Goal: Task Accomplishment & Management: Manage account settings

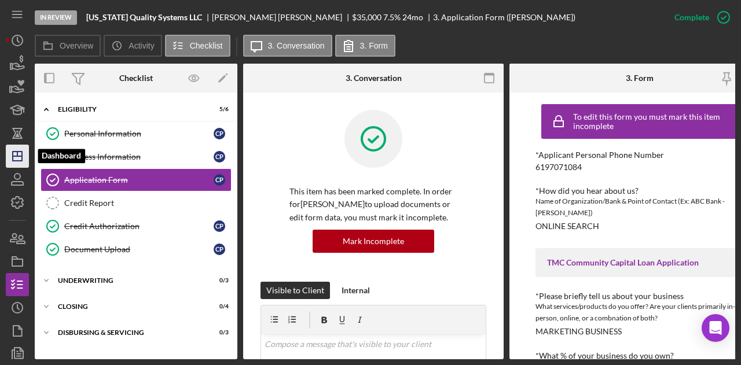
click at [22, 162] on icon "Icon/Dashboard" at bounding box center [17, 156] width 29 height 29
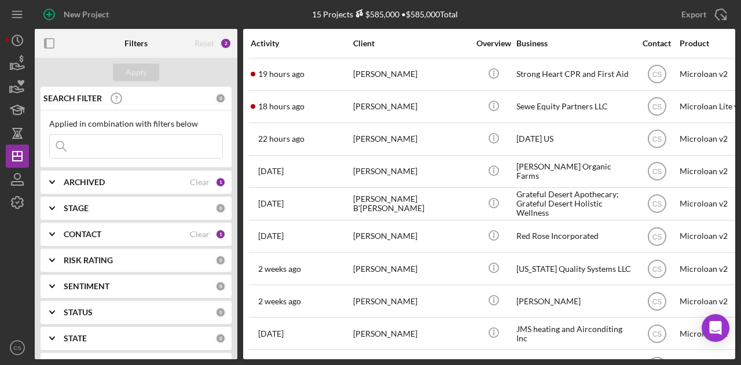
click at [109, 137] on input at bounding box center [136, 146] width 172 height 23
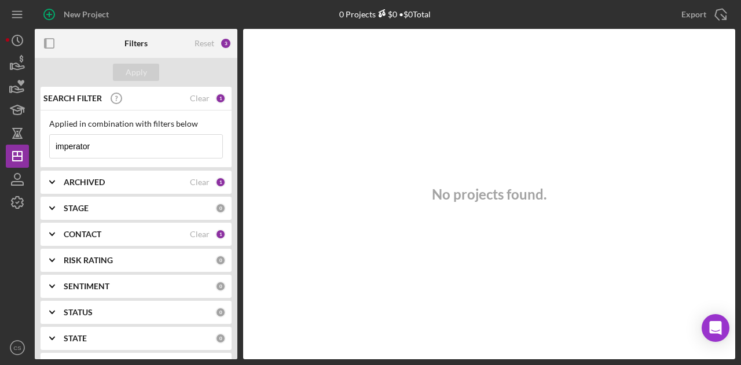
type input "imperator"
click at [122, 188] on div "ARCHIVED Clear 1" at bounding box center [145, 182] width 162 height 23
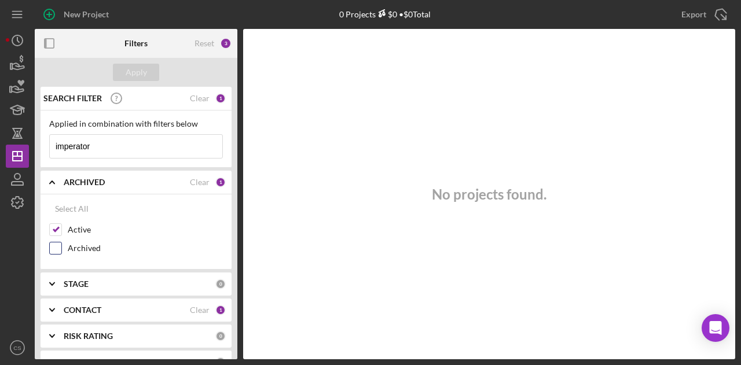
click at [60, 247] on input "Archived" at bounding box center [56, 249] width 12 height 12
checkbox input "true"
click at [142, 79] on div "Apply" at bounding box center [136, 72] width 21 height 17
click at [126, 306] on div "CONTACT" at bounding box center [127, 310] width 126 height 9
click at [107, 337] on div "Select All" at bounding box center [136, 336] width 174 height 23
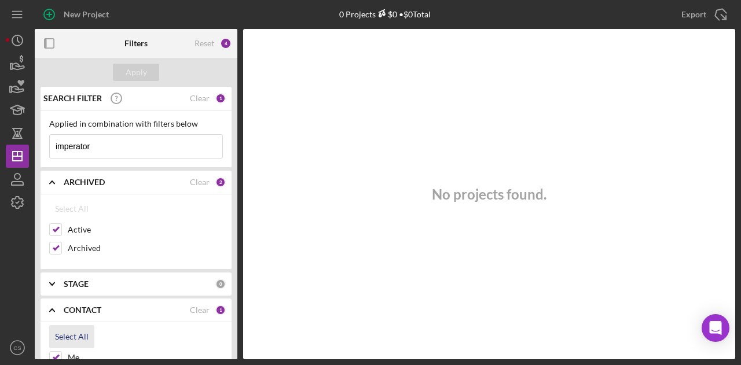
click at [76, 337] on div "Select All" at bounding box center [72, 336] width 34 height 23
checkbox input "true"
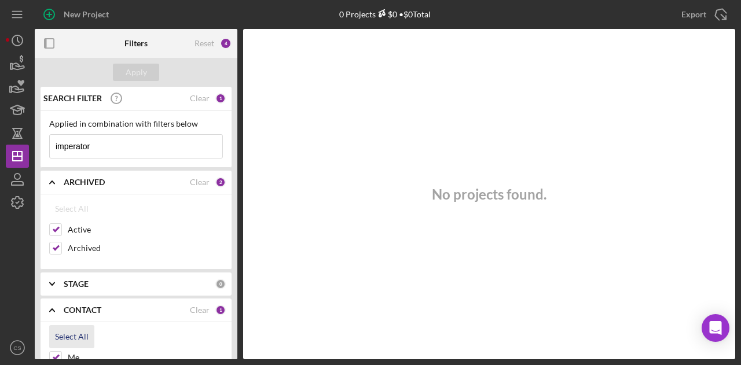
checkbox input "true"
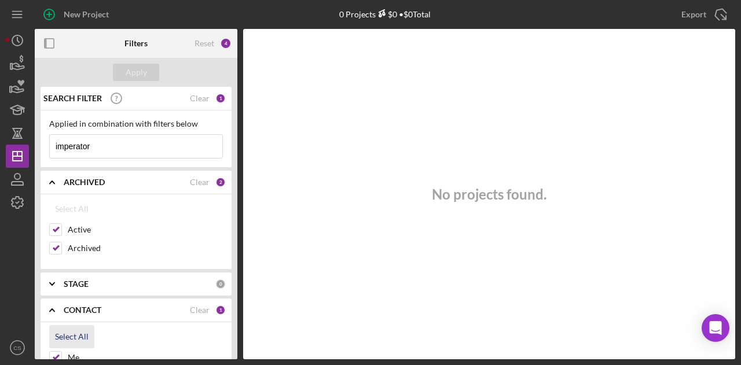
checkbox input "true"
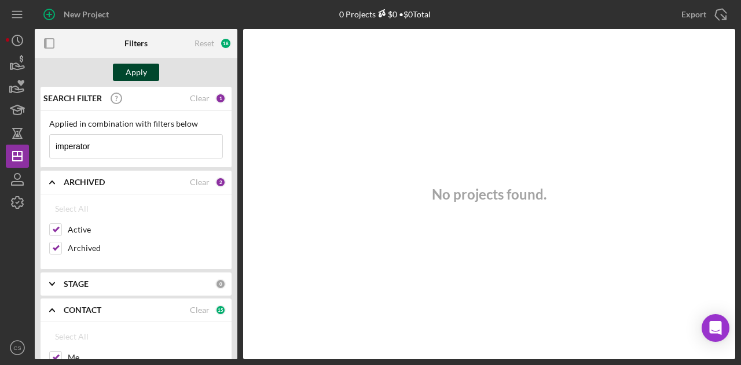
click at [129, 65] on div "Apply" at bounding box center [136, 72] width 21 height 17
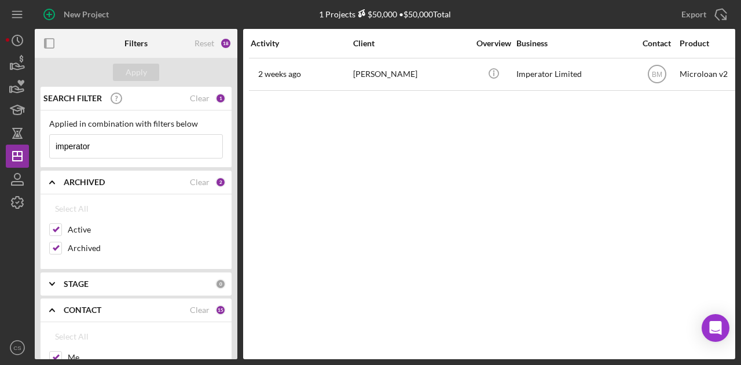
click at [417, 147] on div "Activity Client Overview Business Contact Product Category Amount Started Icon/…" at bounding box center [489, 194] width 492 height 331
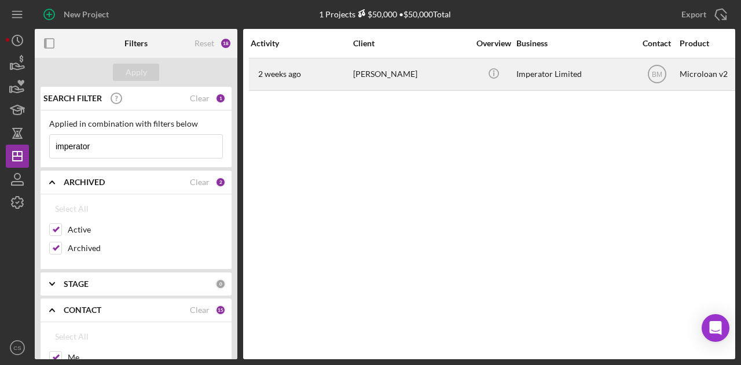
click at [434, 80] on div "Ryan Guffey" at bounding box center [411, 74] width 116 height 31
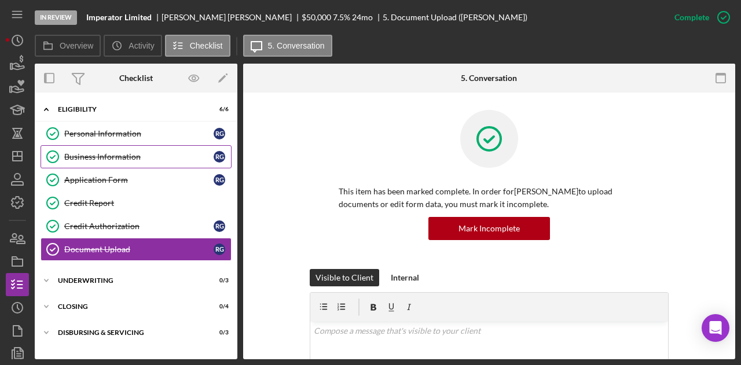
click at [172, 145] on link "Business Information Business Information R G" at bounding box center [136, 156] width 191 height 23
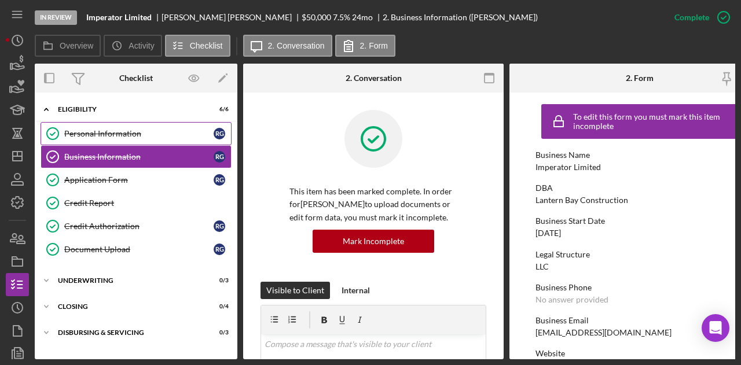
click at [171, 131] on div "Personal Information" at bounding box center [138, 133] width 149 height 9
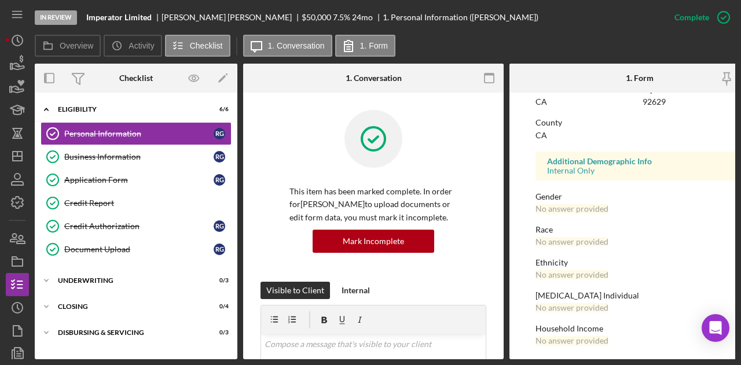
scroll to position [286, 0]
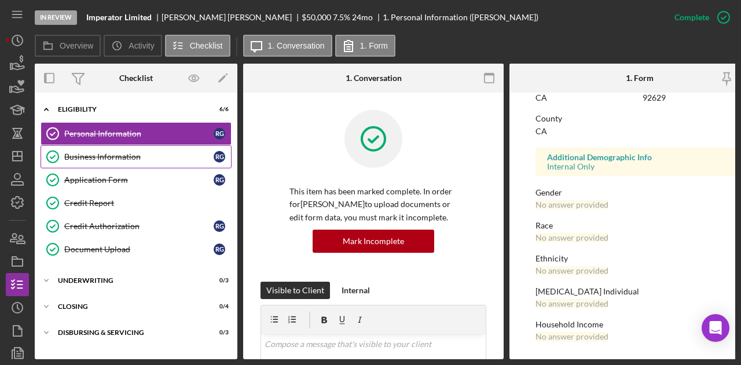
click at [175, 160] on div "Business Information" at bounding box center [138, 156] width 149 height 9
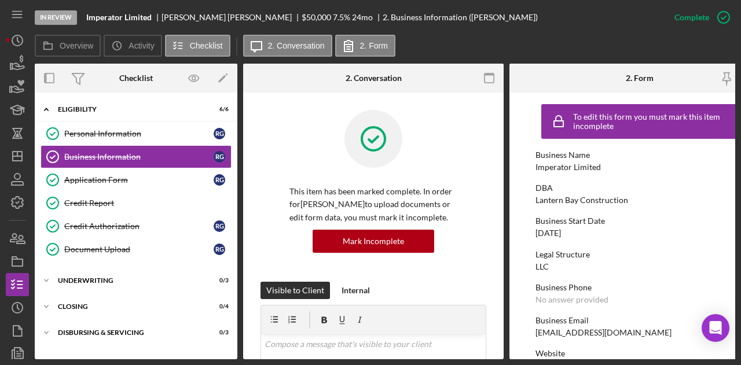
scroll to position [80, 0]
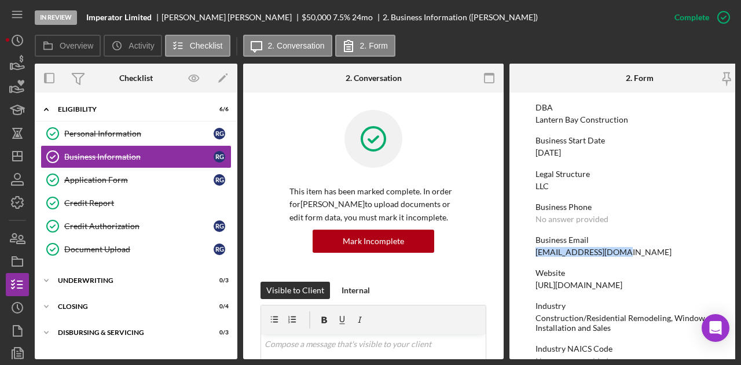
drag, startPoint x: 622, startPoint y: 251, endPoint x: 533, endPoint y: 254, distance: 89.8
click at [533, 254] on form "To edit this form you must mark this item incomplete Business Name Imperator Li…" at bounding box center [639, 226] width 260 height 267
copy div "info@octradesmen.com"
click at [22, 161] on polygon "button" at bounding box center [17, 156] width 9 height 9
